Goal: Transaction & Acquisition: Purchase product/service

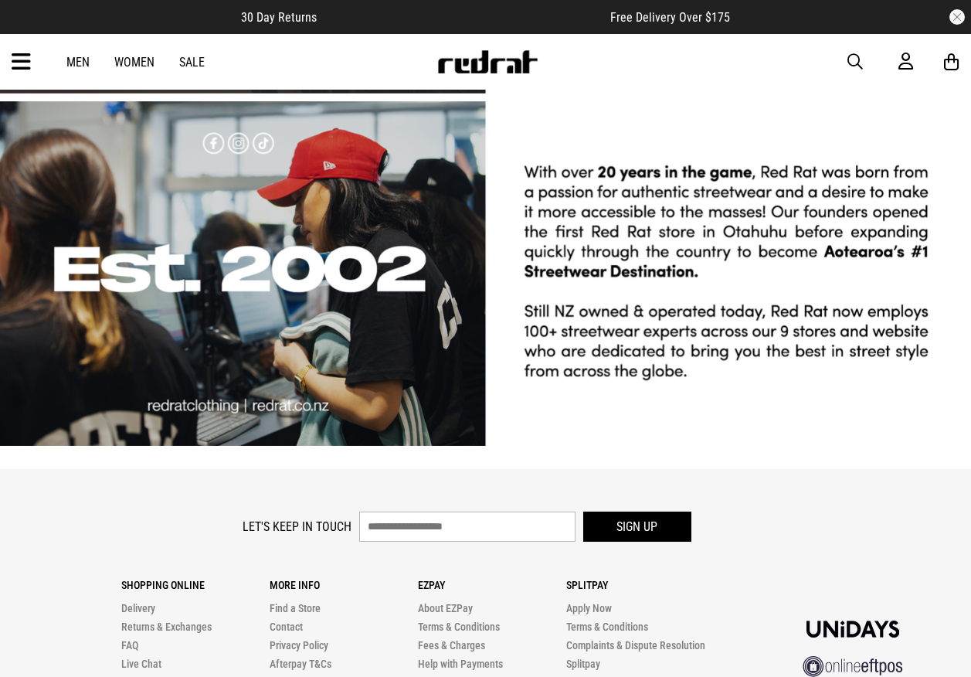
scroll to position [2933, 0]
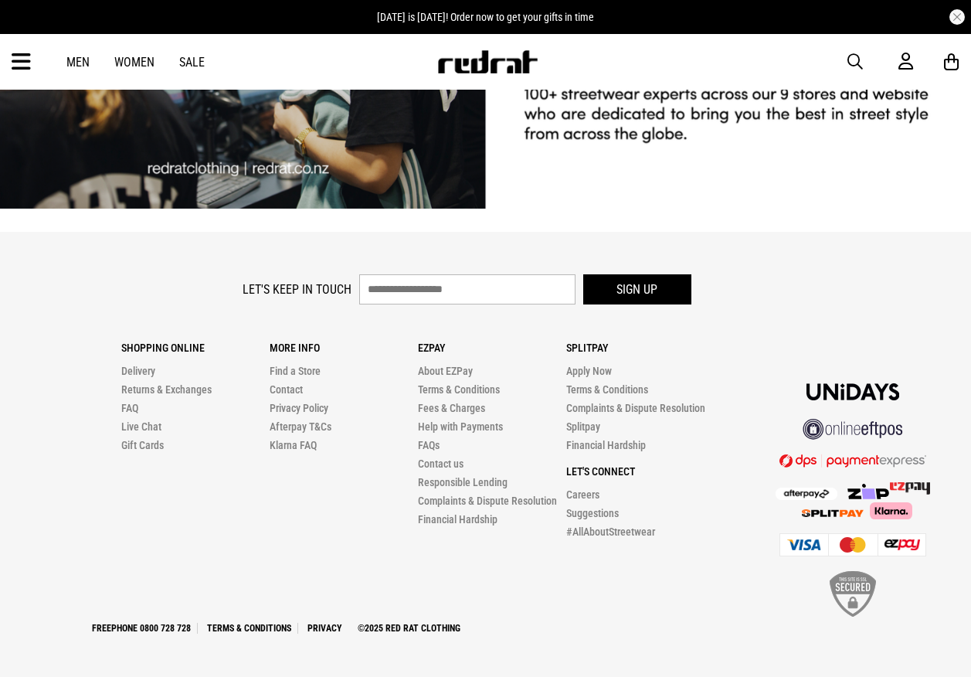
click at [22, 67] on icon at bounding box center [21, 62] width 19 height 26
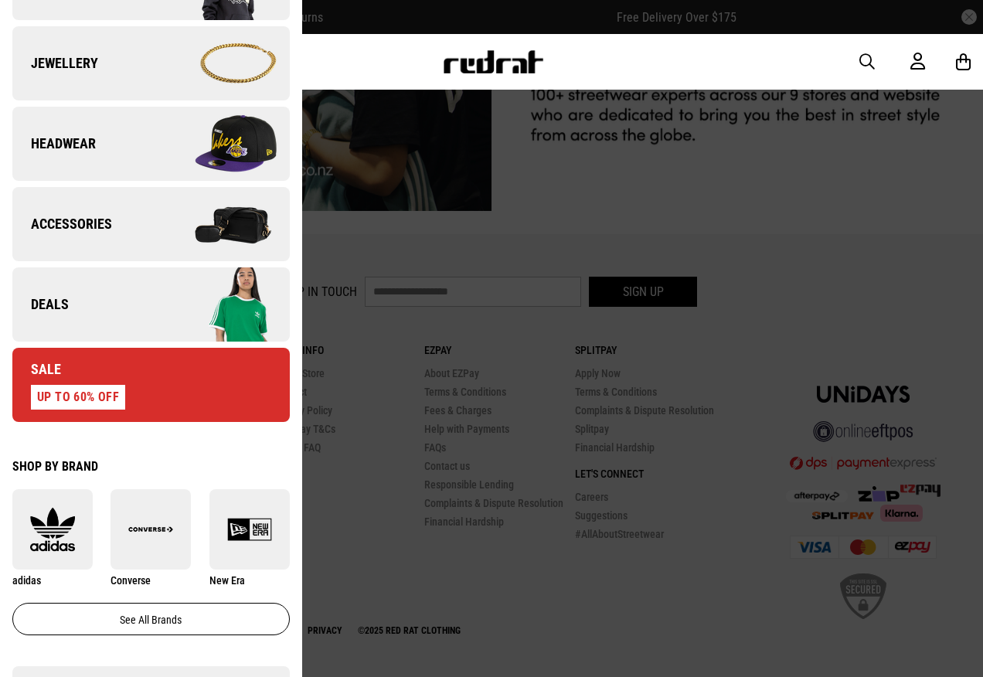
scroll to position [464, 0]
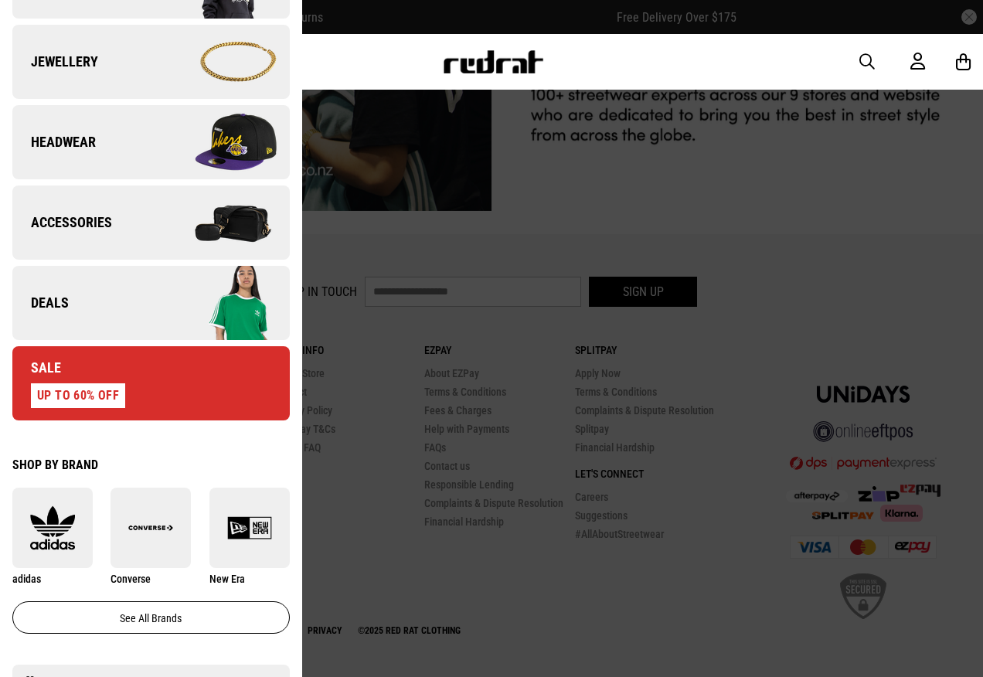
click at [181, 45] on img at bounding box center [220, 61] width 138 height 77
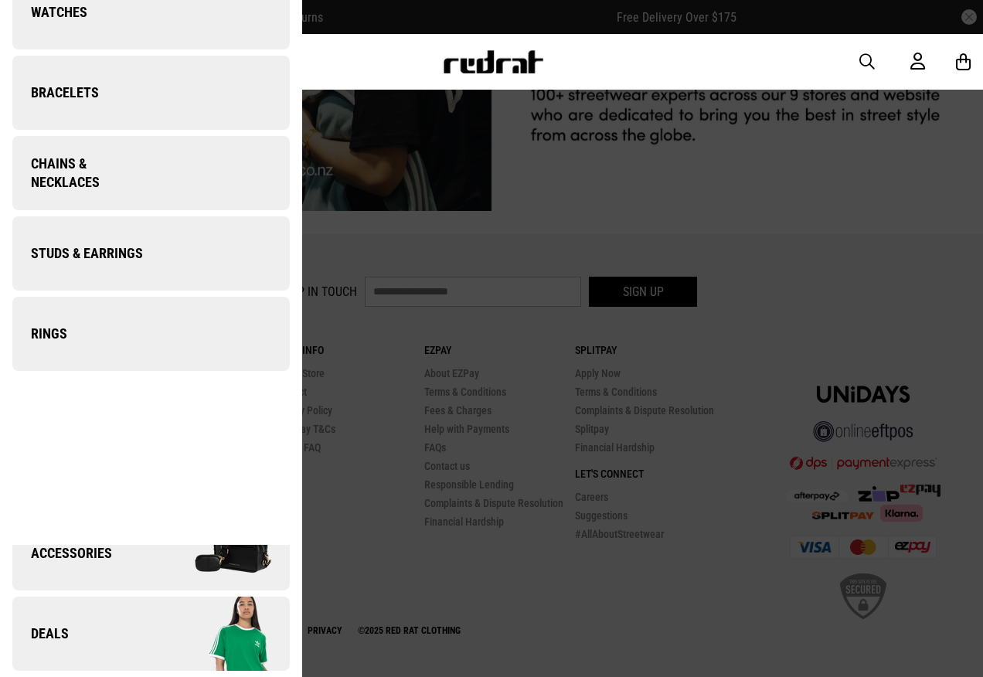
scroll to position [0, 0]
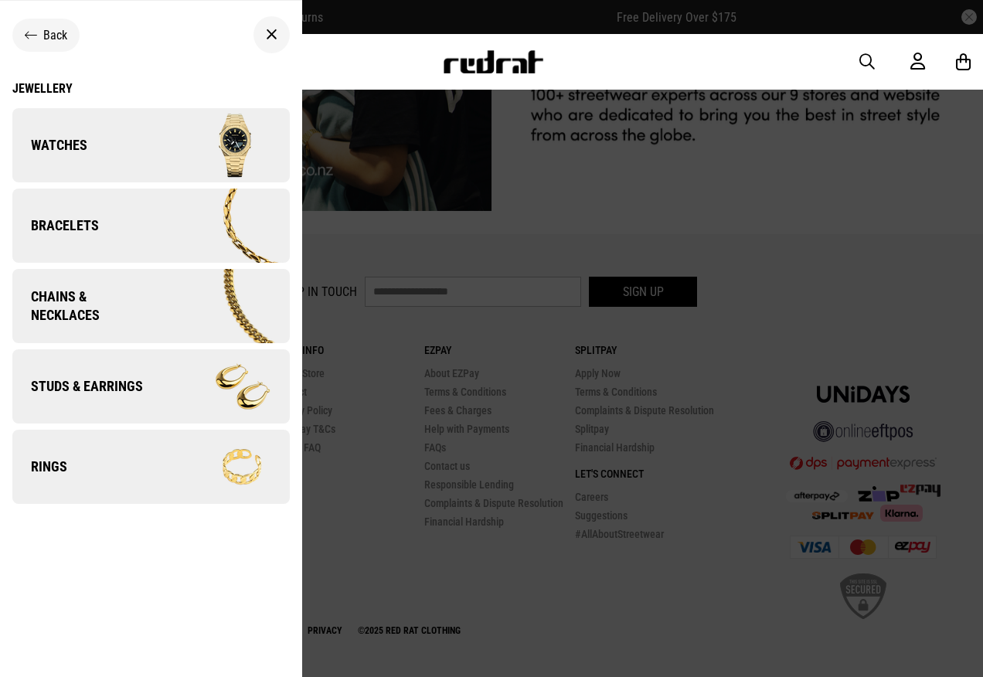
click at [160, 145] on img at bounding box center [220, 145] width 138 height 77
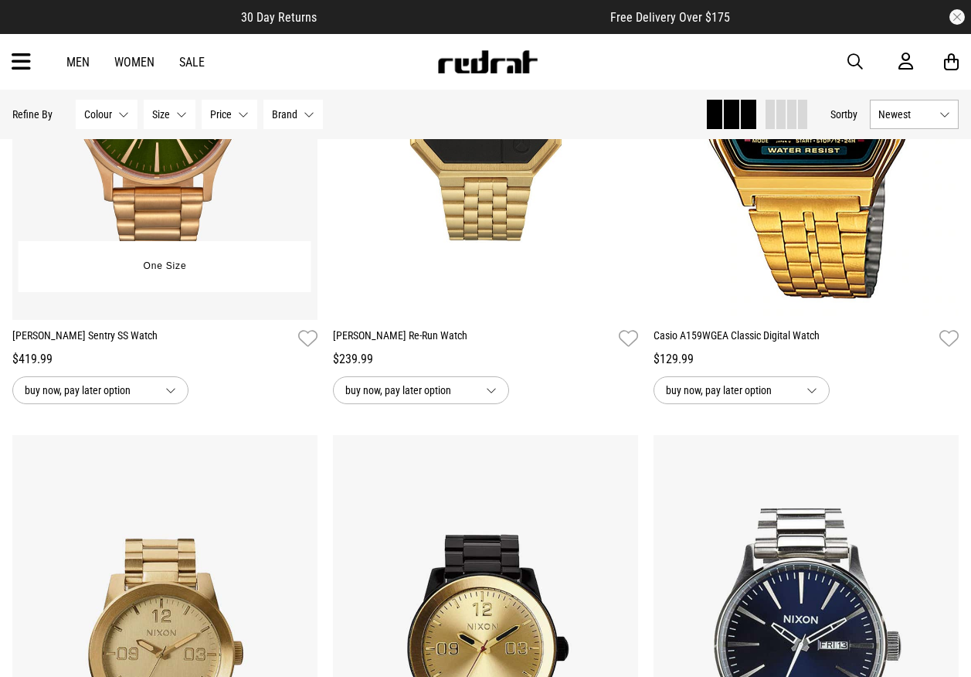
scroll to position [2396, 0]
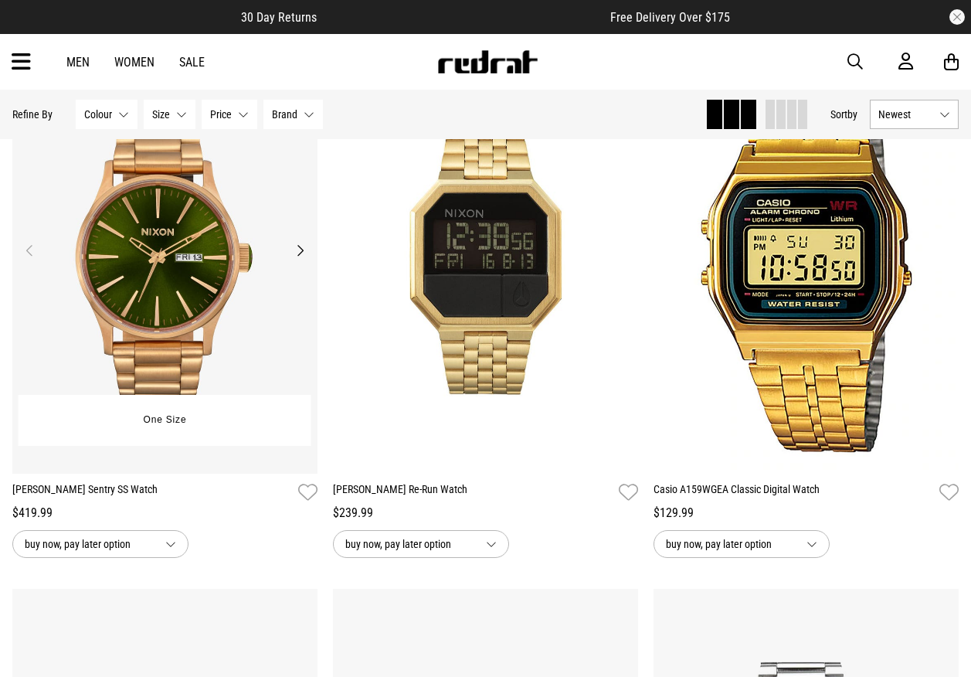
click at [229, 316] on img at bounding box center [164, 259] width 305 height 427
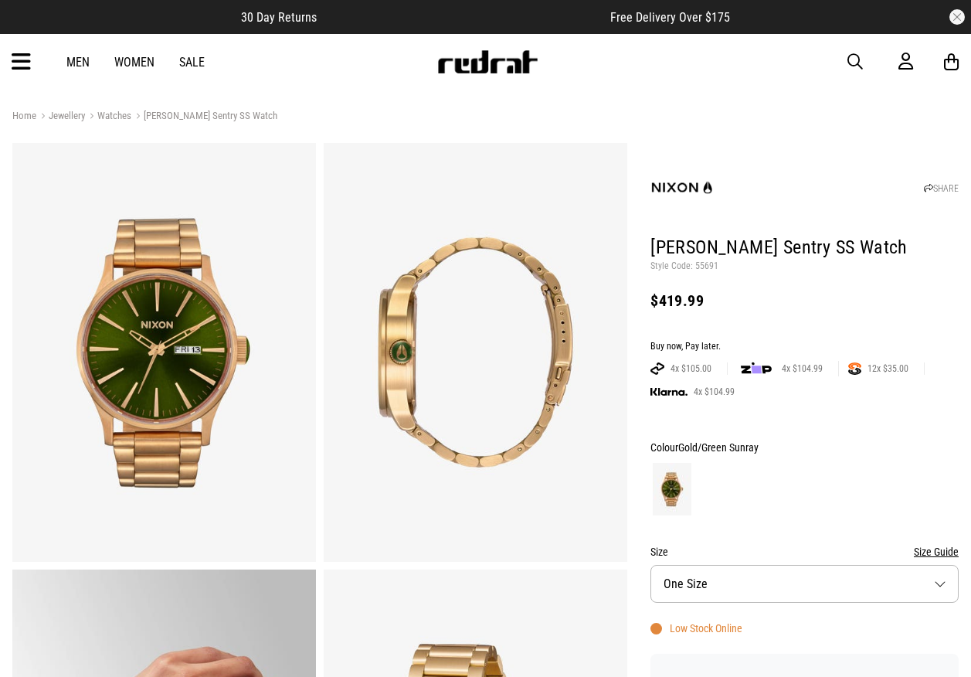
click at [189, 57] on link "Sale" at bounding box center [192, 62] width 26 height 15
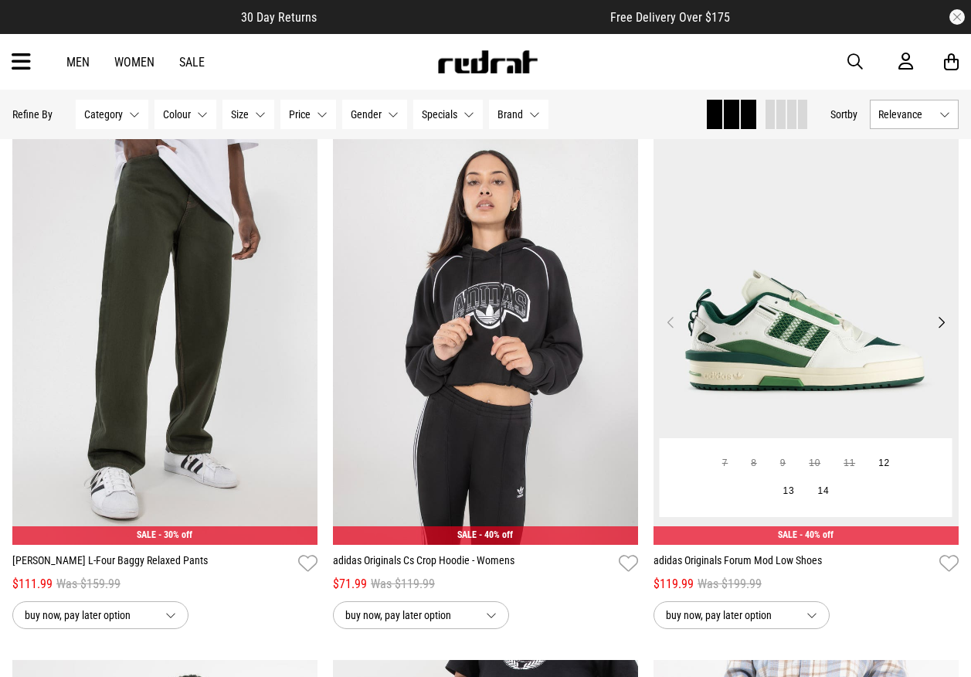
click at [880, 278] on img at bounding box center [806, 330] width 305 height 427
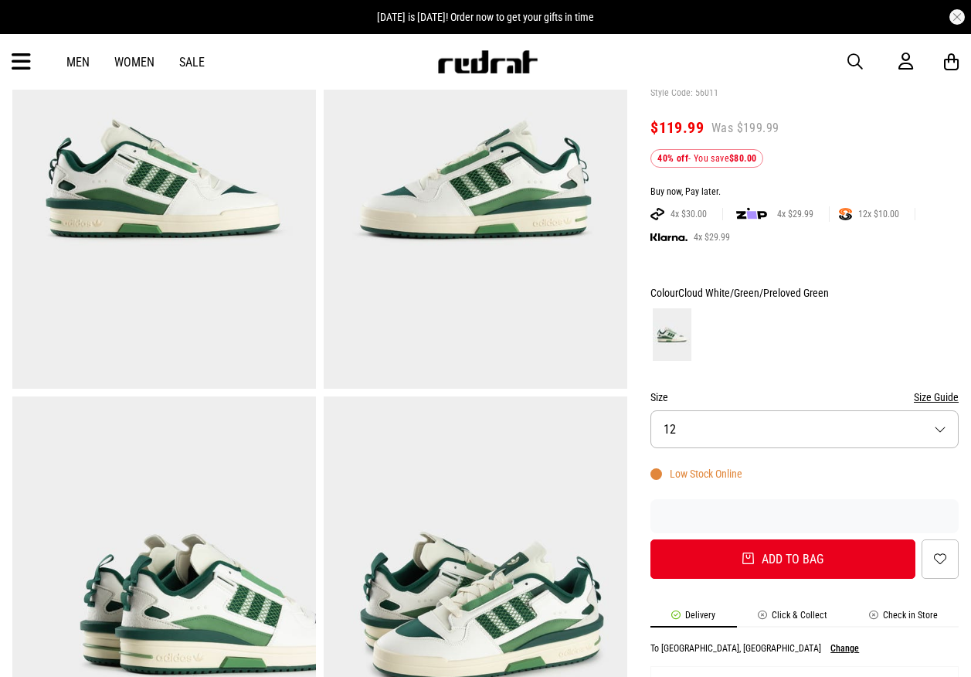
scroll to position [77, 0]
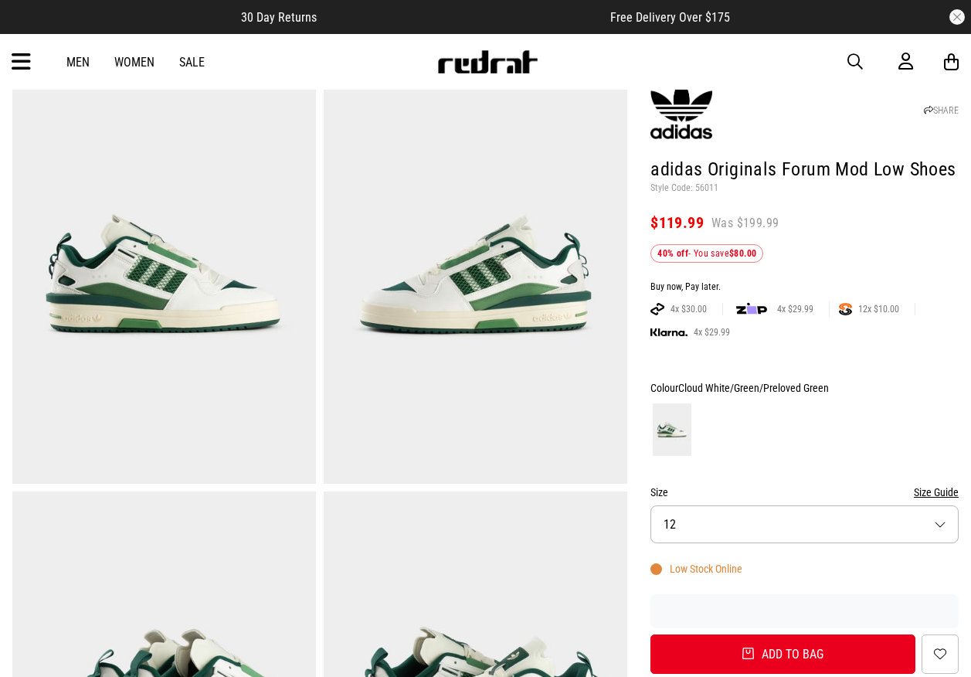
click at [419, 207] on img at bounding box center [476, 274] width 304 height 419
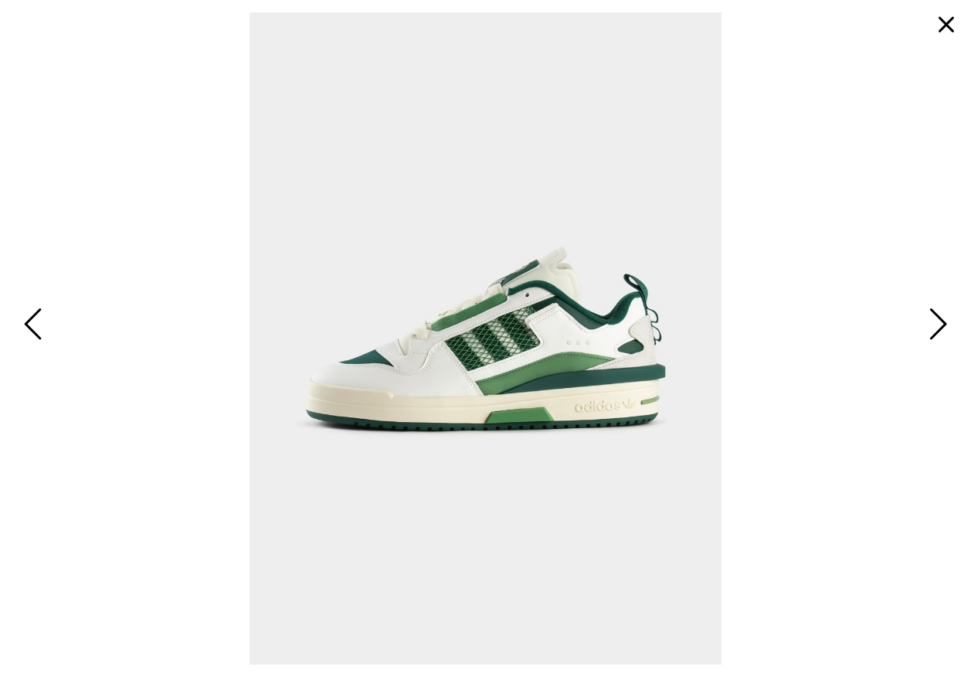
click at [944, 325] on span "Next" at bounding box center [936, 325] width 24 height 45
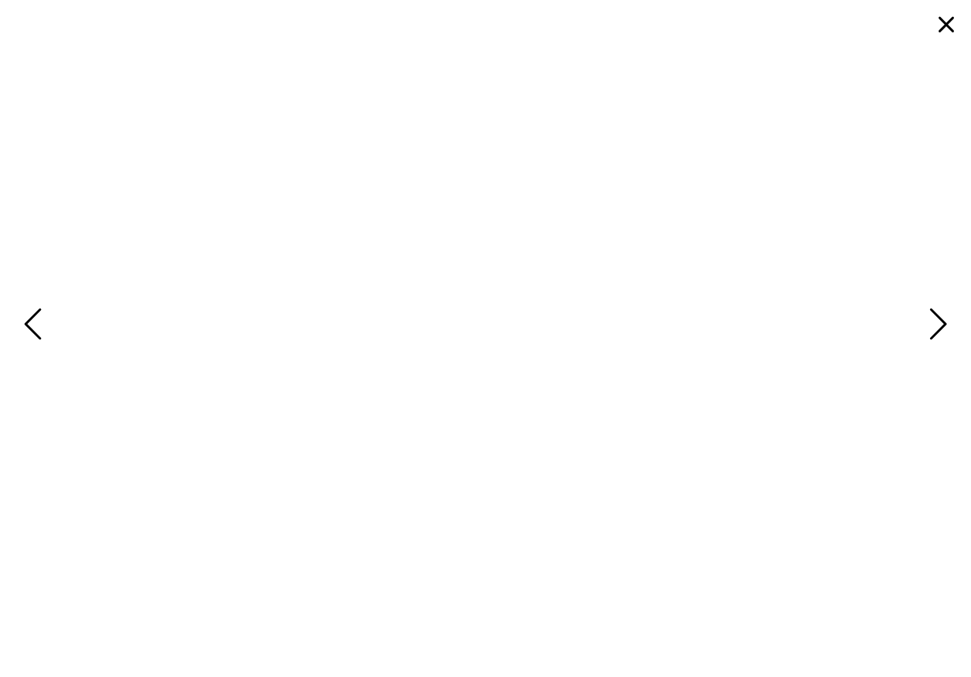
click at [944, 325] on span "Next" at bounding box center [936, 325] width 24 height 45
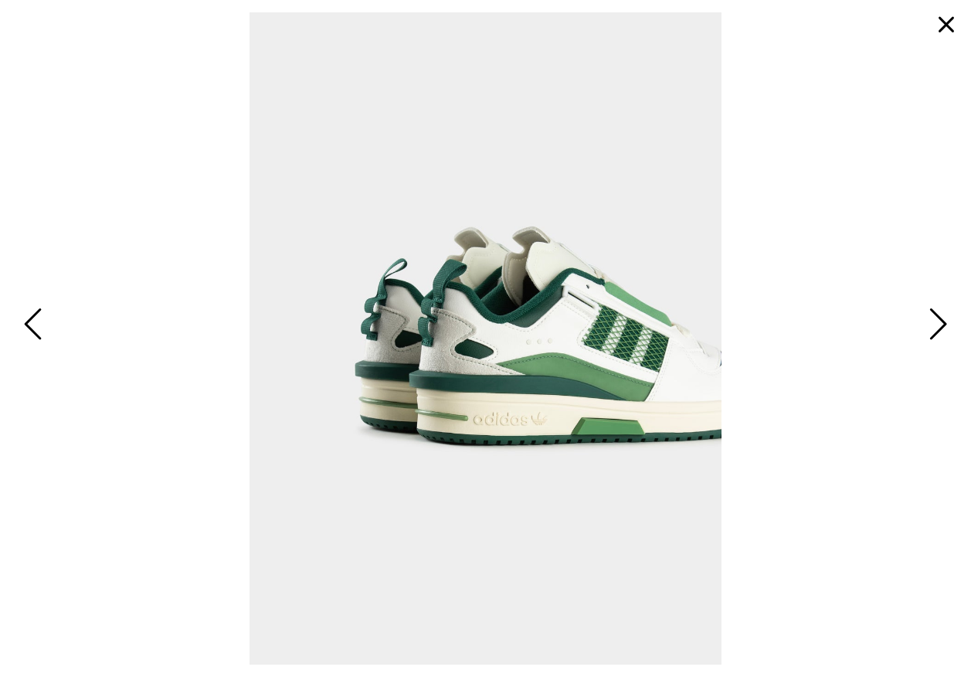
click at [944, 24] on button "button" at bounding box center [946, 24] width 37 height 37
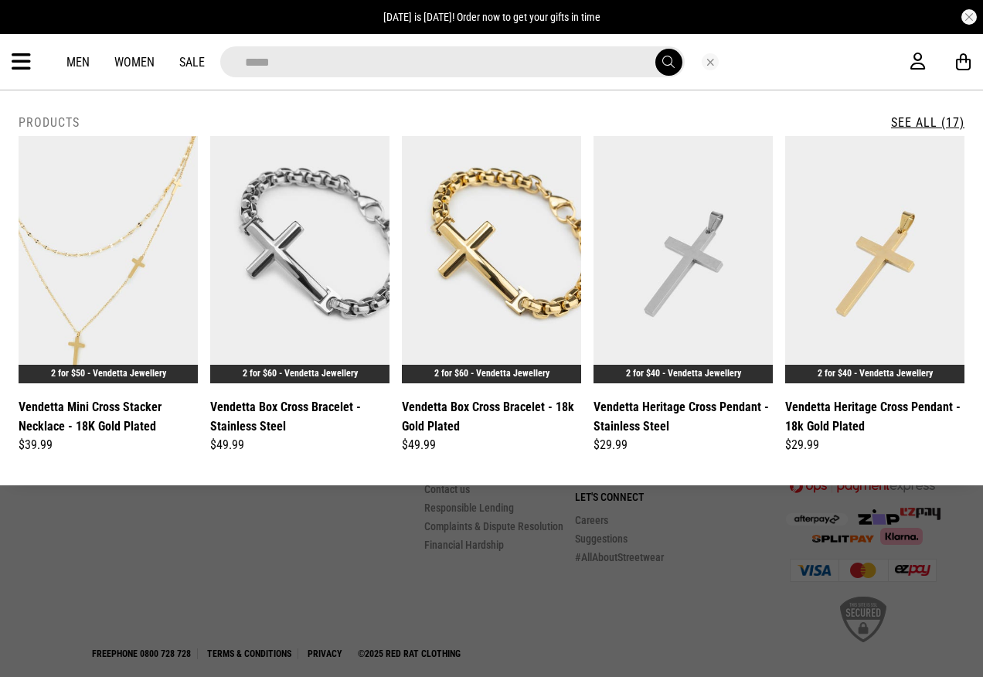
scroll to position [2923, 0]
